Goal: Navigation & Orientation: Find specific page/section

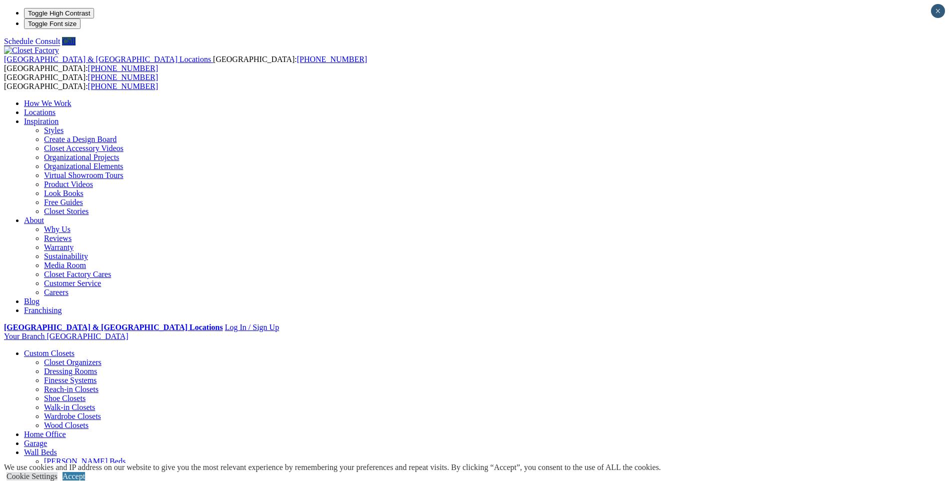
click at [97, 376] on link "Finesse Systems" at bounding box center [70, 380] width 53 height 9
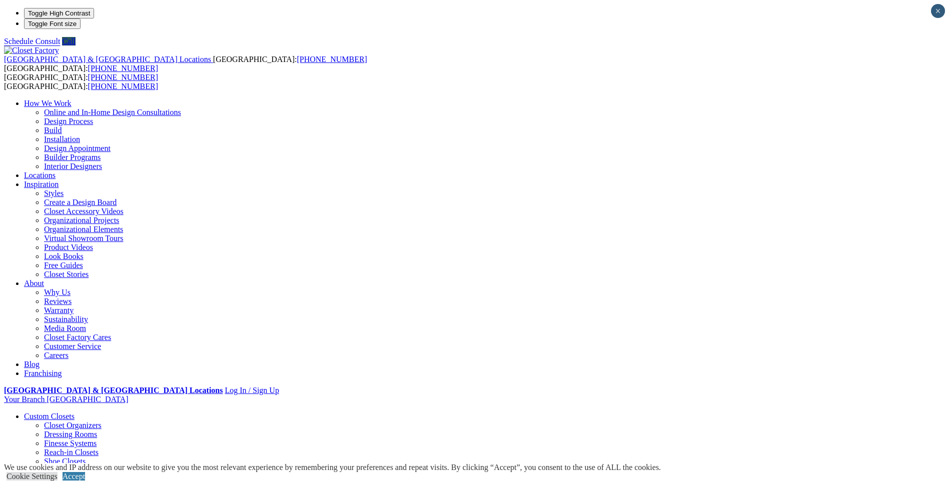
click at [102, 421] on link "Closet Organizers" at bounding box center [73, 425] width 58 height 9
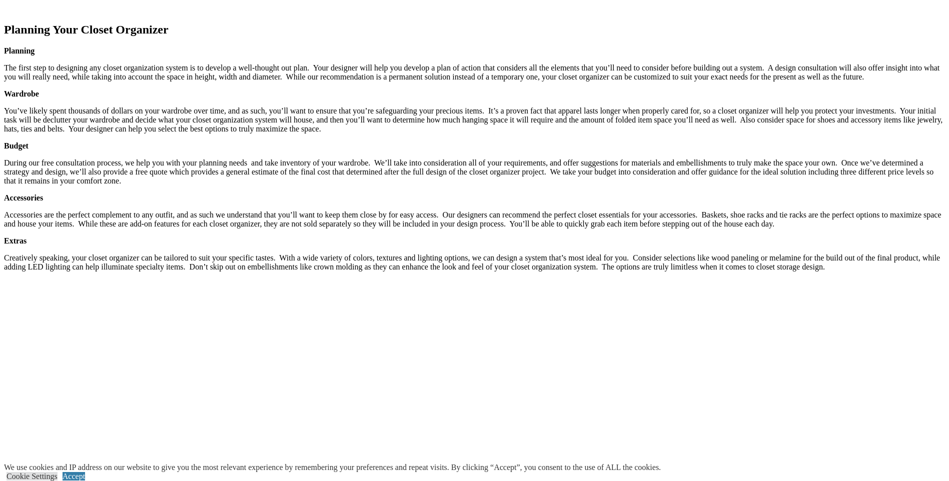
scroll to position [1700, 0]
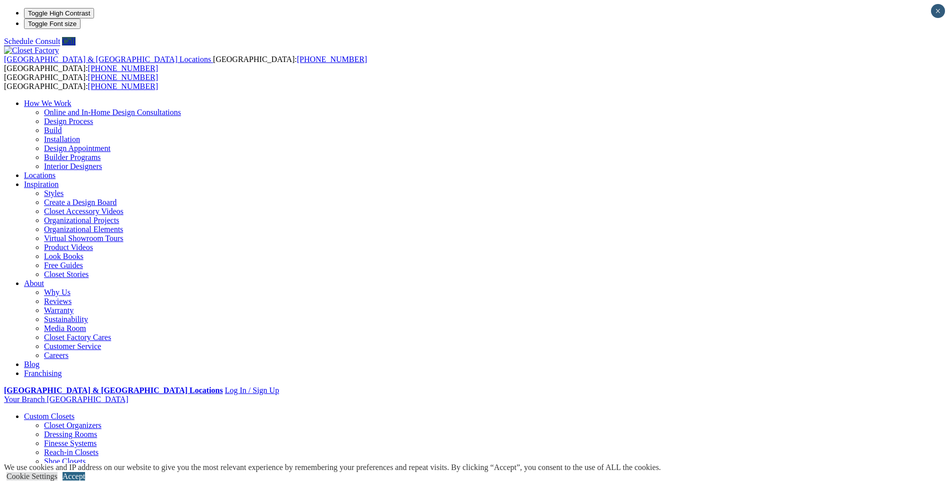
click at [85, 472] on link "Accept" at bounding box center [74, 476] width 23 height 9
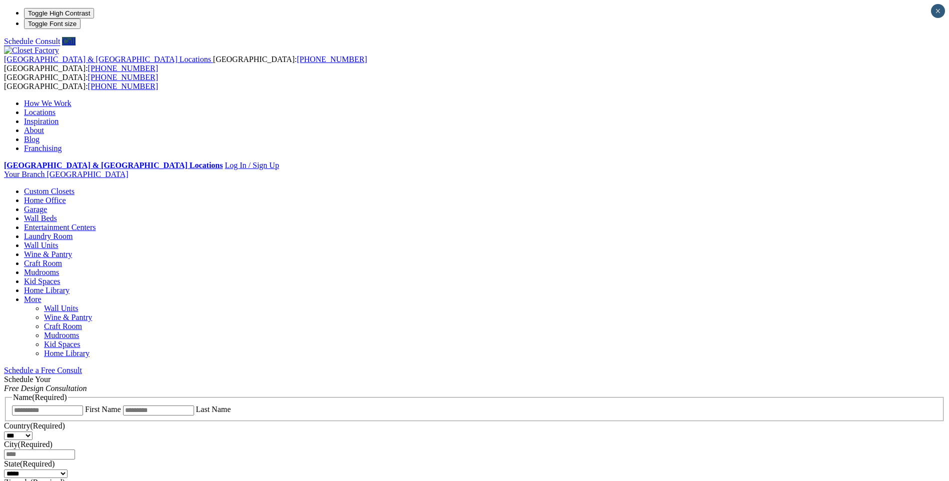
click at [66, 196] on link "Home Office" at bounding box center [45, 200] width 42 height 9
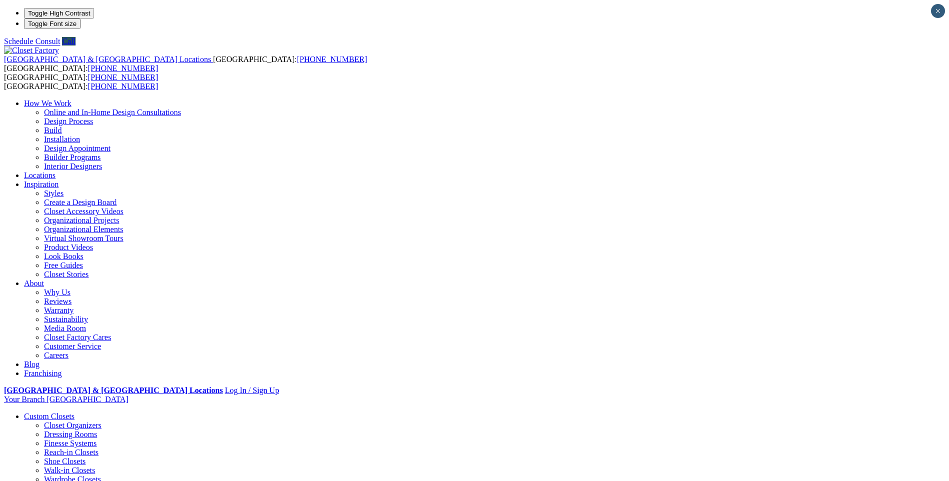
click at [86, 457] on link "Shoe Closets" at bounding box center [65, 461] width 42 height 9
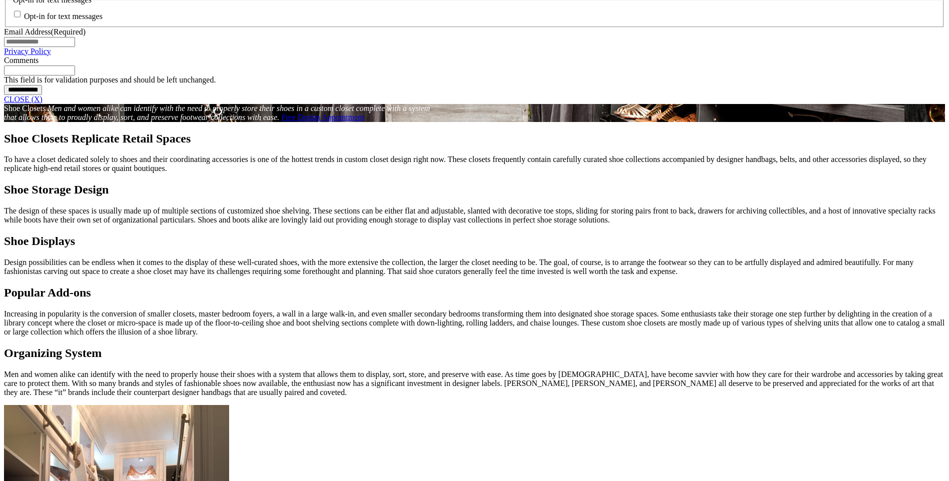
scroll to position [700, 0]
